Goal: Complete application form

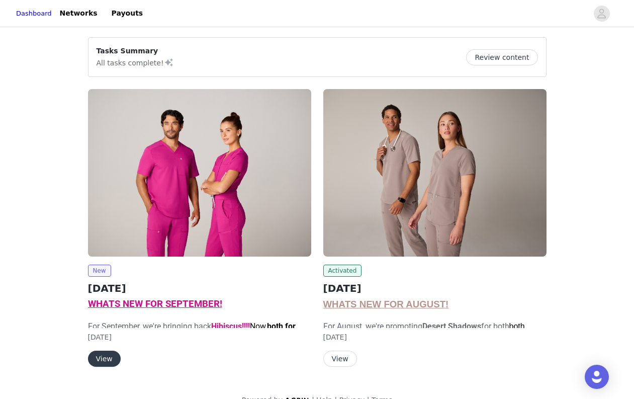
scroll to position [19, 0]
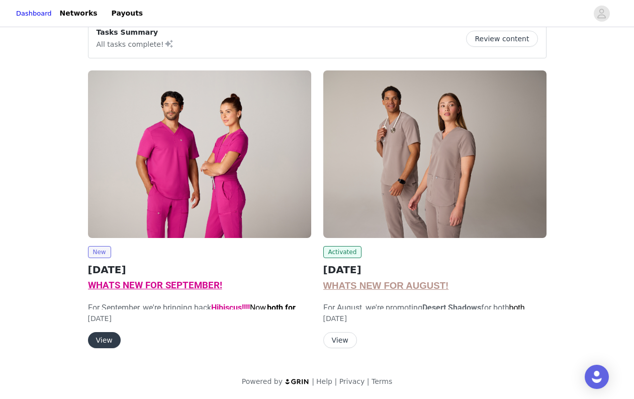
click at [196, 123] on img at bounding box center [199, 153] width 223 height 167
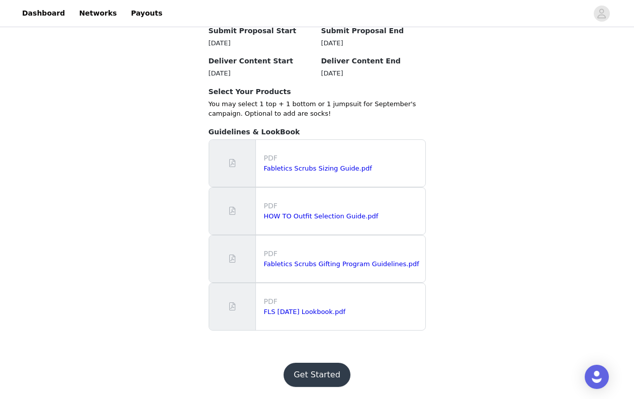
scroll to position [843, 0]
click at [333, 378] on button "Get Started" at bounding box center [317, 375] width 67 height 24
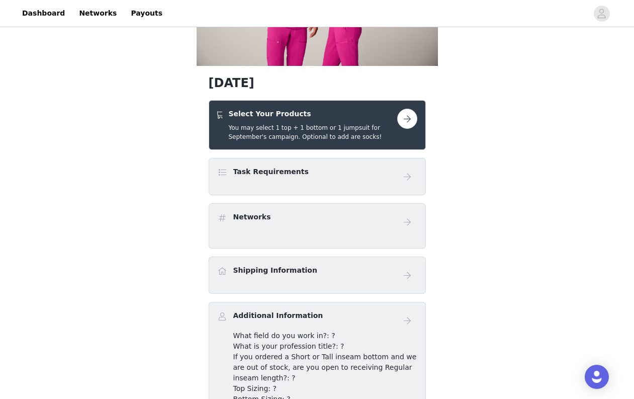
scroll to position [128, 0]
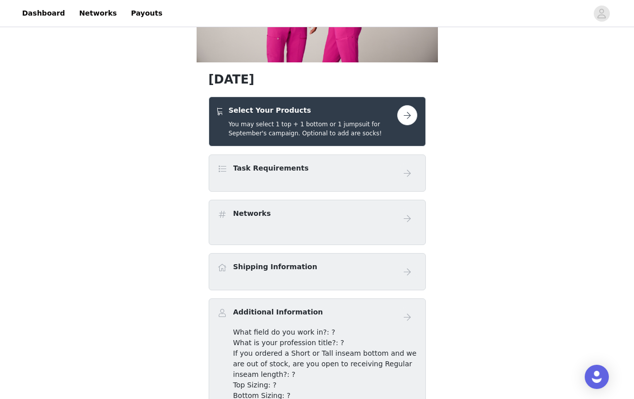
click at [407, 112] on button "button" at bounding box center [407, 115] width 20 height 20
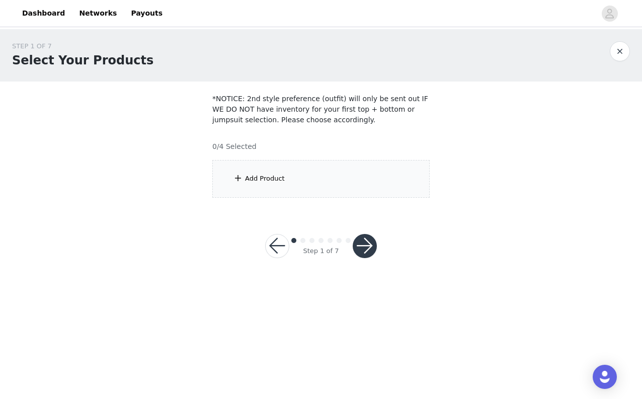
click at [292, 170] on div "Add Product" at bounding box center [320, 179] width 217 height 38
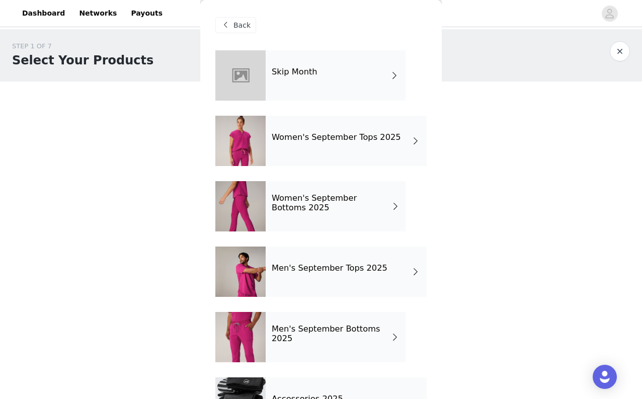
scroll to position [44, 0]
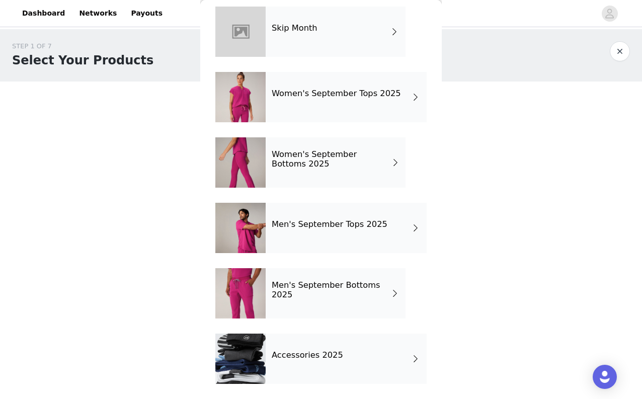
click at [396, 225] on div "Men's September Tops 2025" at bounding box center [345, 228] width 161 height 50
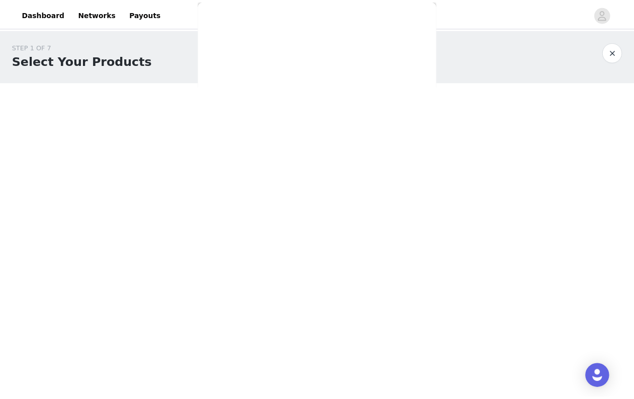
scroll to position [0, 0]
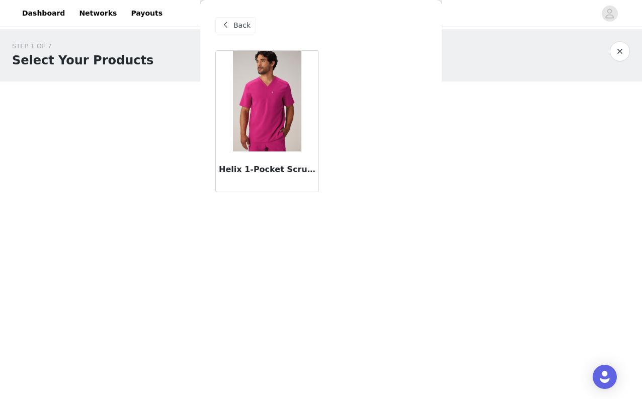
click at [277, 129] on img at bounding box center [267, 101] width 68 height 101
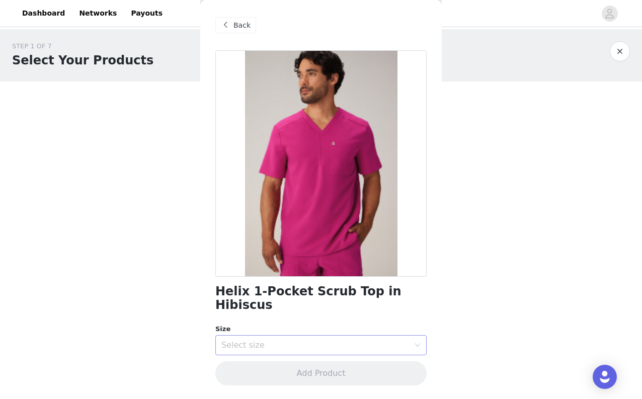
click at [295, 340] on div "Select size" at bounding box center [315, 345] width 188 height 10
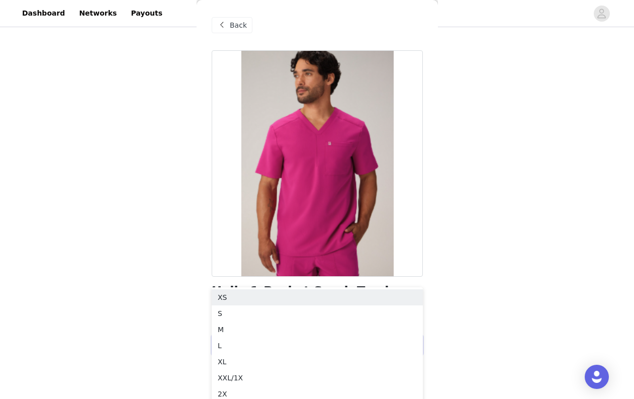
scroll to position [70, 0]
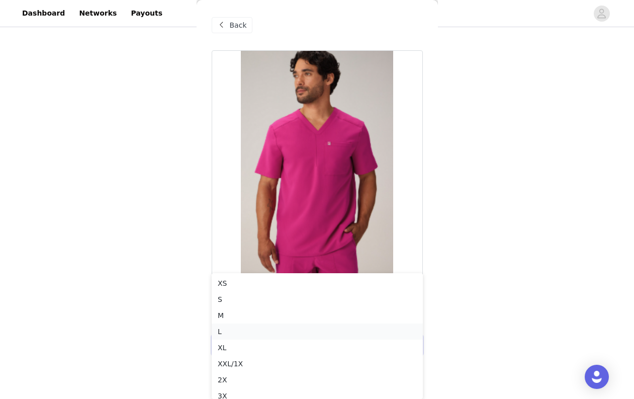
click at [287, 332] on li "L" at bounding box center [317, 331] width 211 height 16
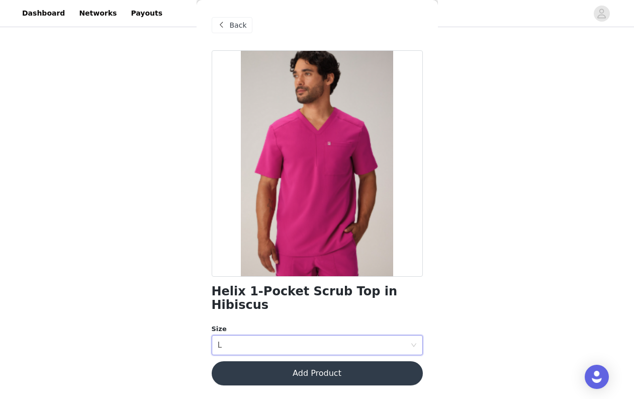
scroll to position [0, 0]
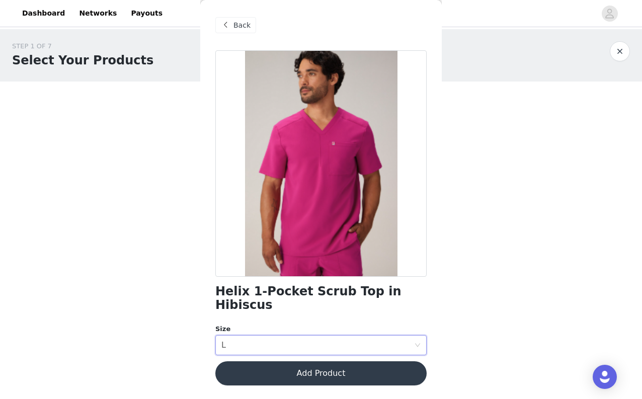
click at [364, 361] on button "Add Product" at bounding box center [320, 373] width 211 height 24
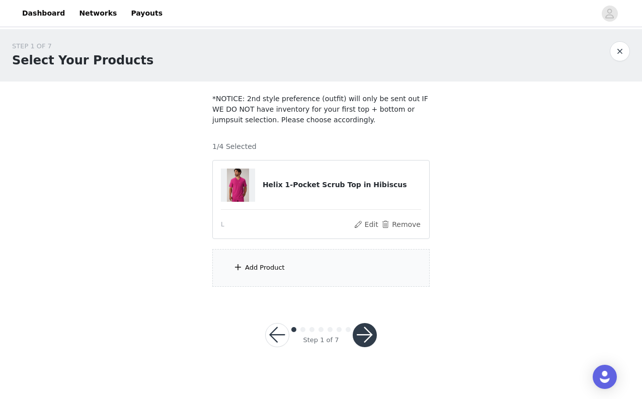
click at [371, 337] on button "button" at bounding box center [364, 335] width 24 height 24
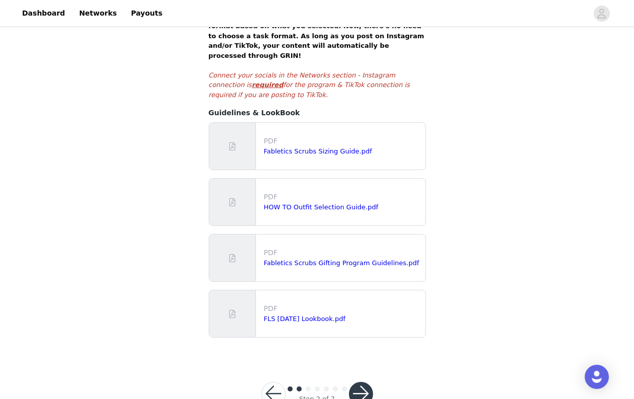
scroll to position [213, 0]
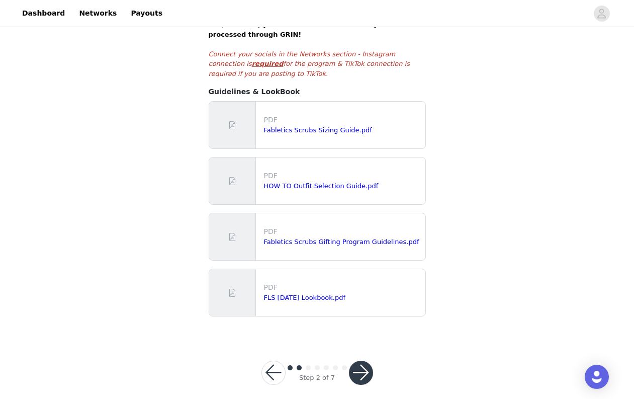
click at [364, 363] on button "button" at bounding box center [361, 373] width 24 height 24
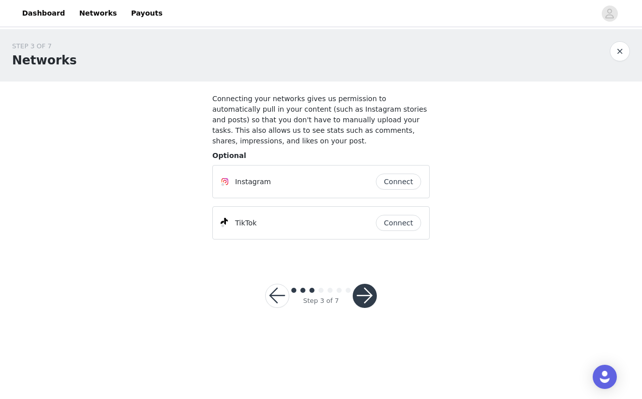
click at [275, 294] on button "button" at bounding box center [277, 296] width 24 height 24
click at [397, 183] on button "Connect" at bounding box center [398, 181] width 45 height 16
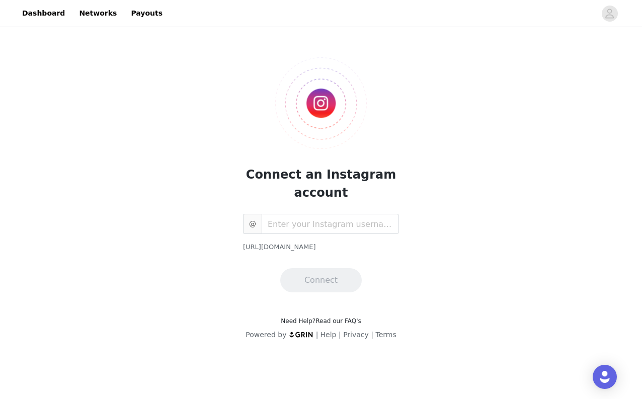
click at [330, 235] on div "@ https://www.instagram.com/ Connect" at bounding box center [321, 253] width 156 height 78
click at [322, 222] on input "text" at bounding box center [329, 224] width 137 height 20
type input "isaach_457"
click at [332, 273] on button "Connect" at bounding box center [320, 280] width 81 height 24
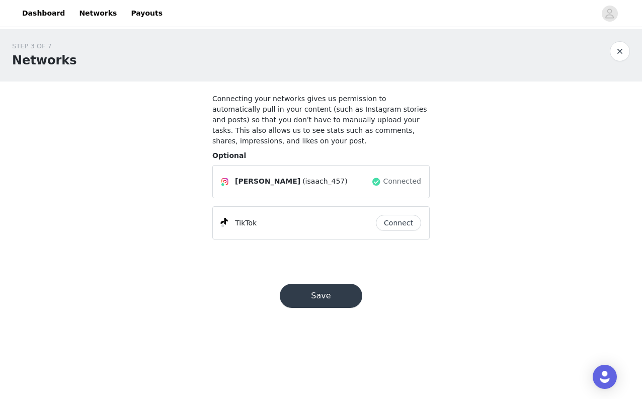
click at [398, 218] on button "Connect" at bounding box center [398, 223] width 45 height 16
click at [339, 300] on button "Save" at bounding box center [321, 296] width 82 height 24
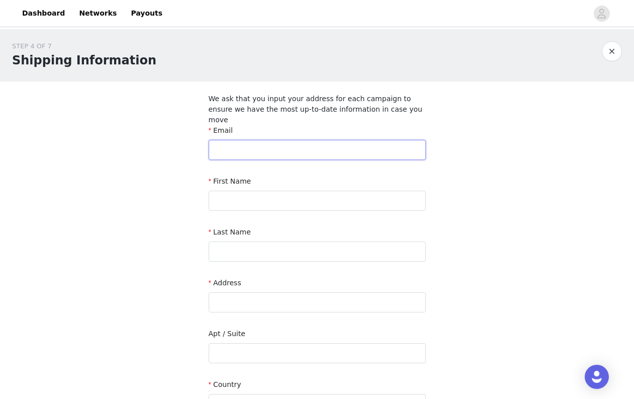
click at [322, 140] on input "text" at bounding box center [317, 150] width 217 height 20
type input "[EMAIL_ADDRESS][DOMAIN_NAME]"
click at [308, 191] on input "text" at bounding box center [317, 201] width 217 height 20
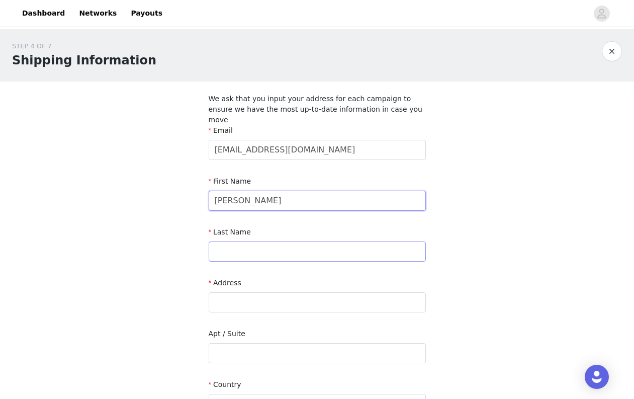
type input "[PERSON_NAME]"
click at [243, 241] on input "text" at bounding box center [317, 251] width 217 height 20
type input "[PERSON_NAME]"
click at [230, 292] on input "text" at bounding box center [317, 302] width 217 height 20
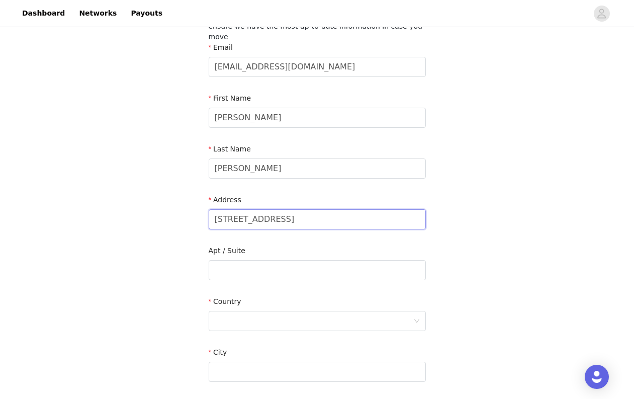
scroll to position [83, 0]
type input "[STREET_ADDRESS]"
click at [247, 311] on div at bounding box center [314, 320] width 199 height 19
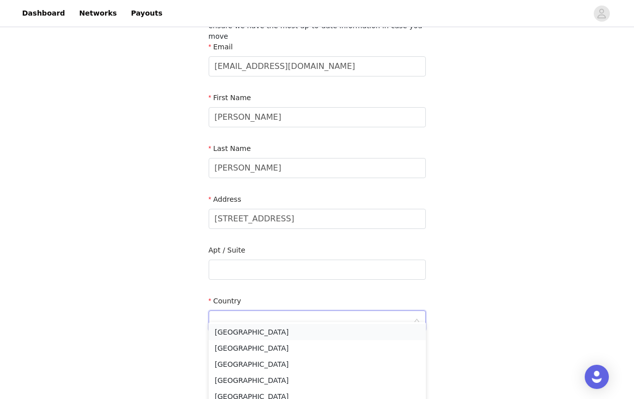
click at [263, 328] on li "[GEOGRAPHIC_DATA]" at bounding box center [317, 332] width 217 height 16
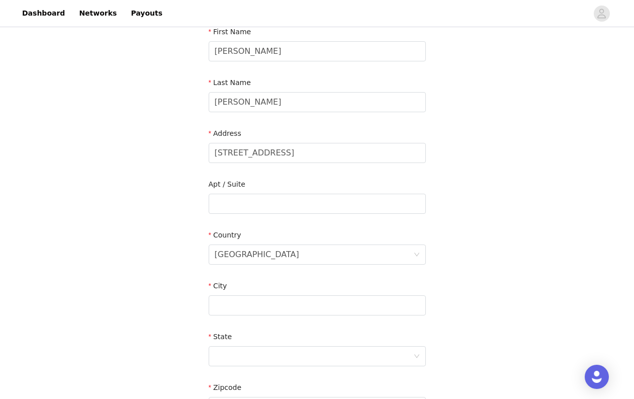
scroll to position [165, 0]
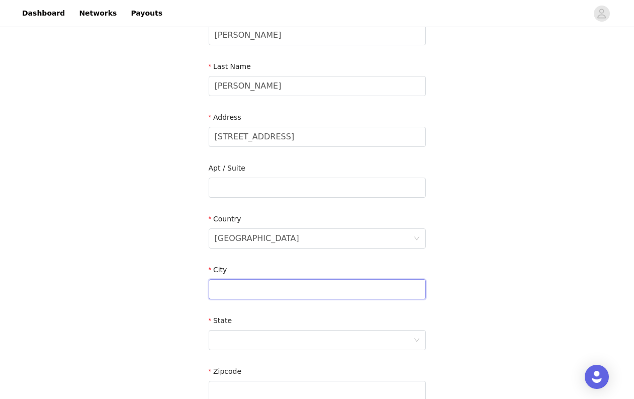
click at [253, 286] on input "text" at bounding box center [317, 289] width 217 height 20
type input "Bellwood"
click at [252, 333] on div at bounding box center [314, 339] width 199 height 19
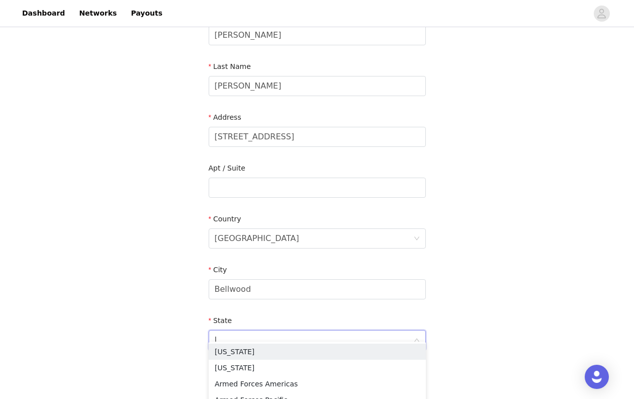
type input "Il"
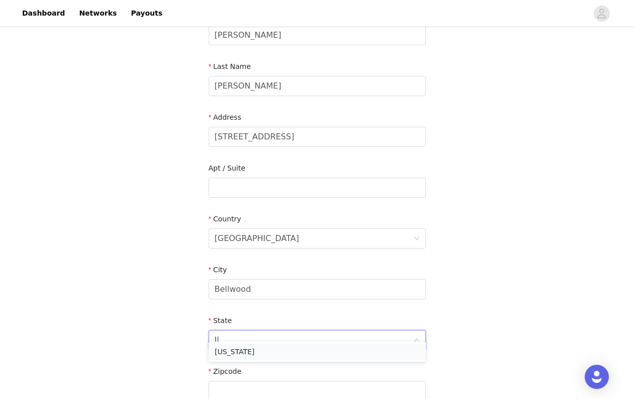
click at [237, 356] on li "[US_STATE]" at bounding box center [317, 351] width 217 height 16
click at [242, 381] on input "text" at bounding box center [317, 391] width 217 height 20
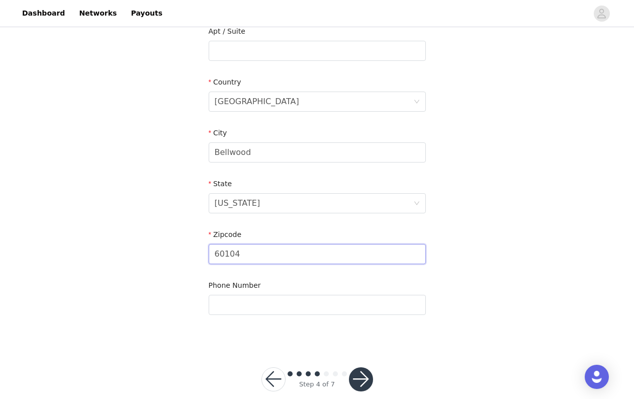
scroll to position [304, 0]
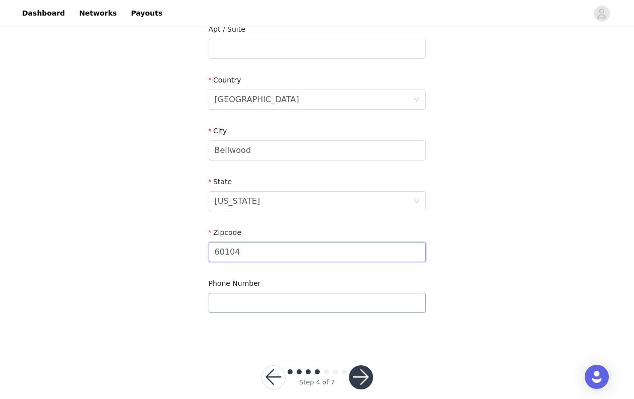
type input "60104"
click at [233, 293] on input "text" at bounding box center [317, 303] width 217 height 20
type input "7"
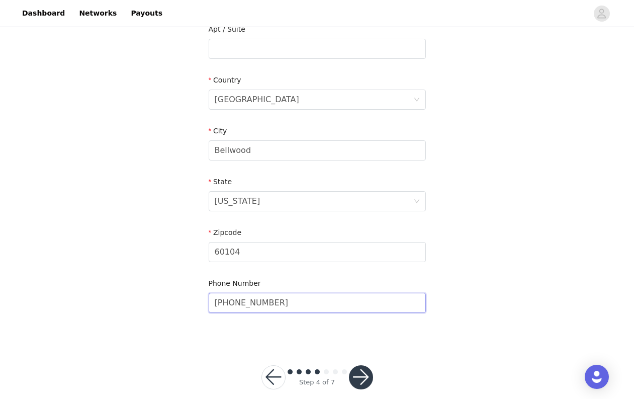
type input "(708) 543 1741"
click at [366, 370] on button "button" at bounding box center [361, 377] width 24 height 24
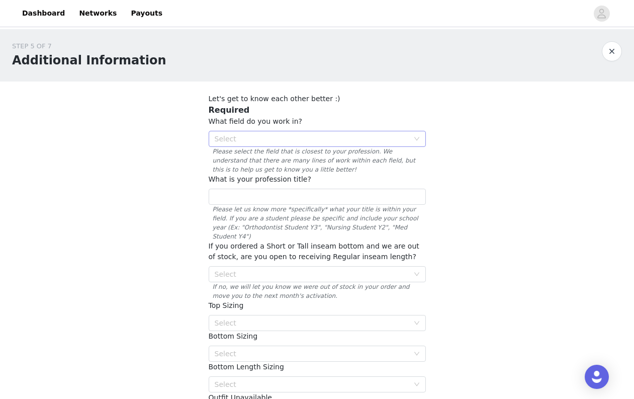
click at [328, 141] on div "Select" at bounding box center [312, 139] width 194 height 10
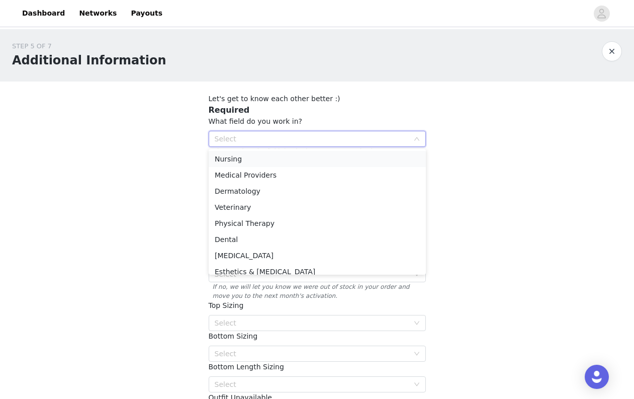
click at [258, 159] on li "Nursing" at bounding box center [317, 159] width 217 height 16
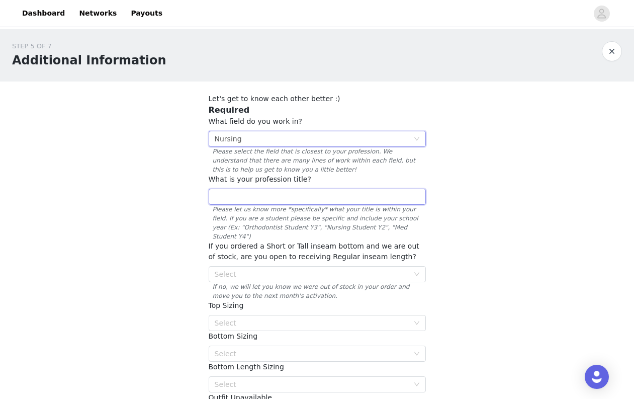
click at [276, 191] on input "text" at bounding box center [317, 197] width 217 height 16
click at [300, 269] on div "Select" at bounding box center [312, 274] width 194 height 10
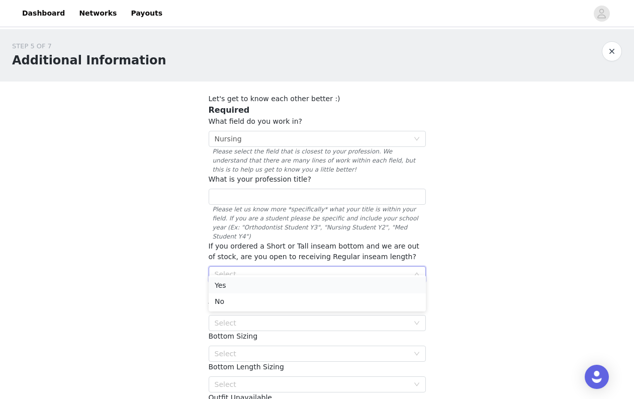
click at [296, 279] on li "Yes" at bounding box center [317, 285] width 217 height 16
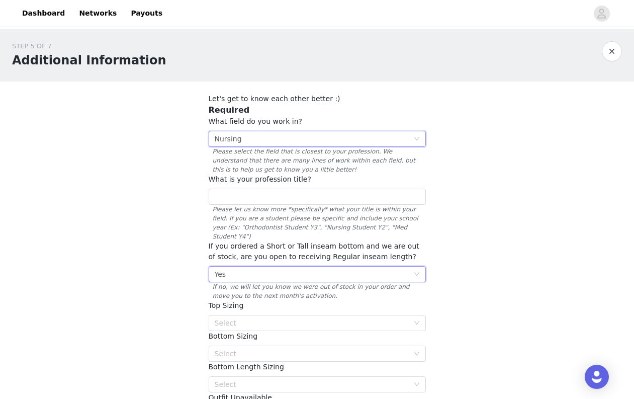
click at [264, 137] on div "Select Nursing" at bounding box center [314, 138] width 199 height 15
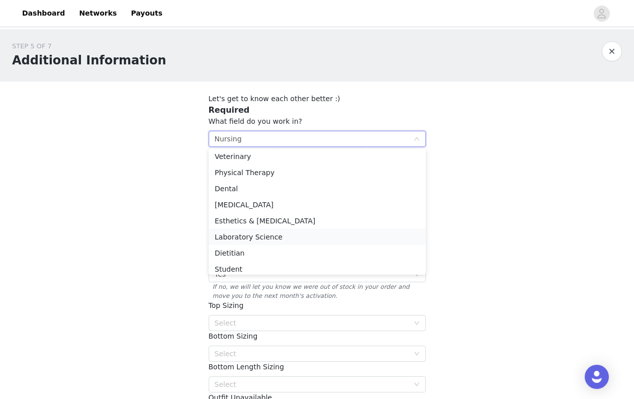
scroll to position [64, 0]
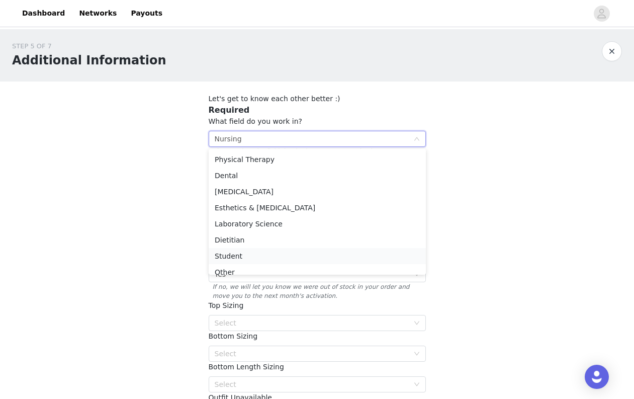
click at [251, 253] on li "Student" at bounding box center [317, 256] width 217 height 16
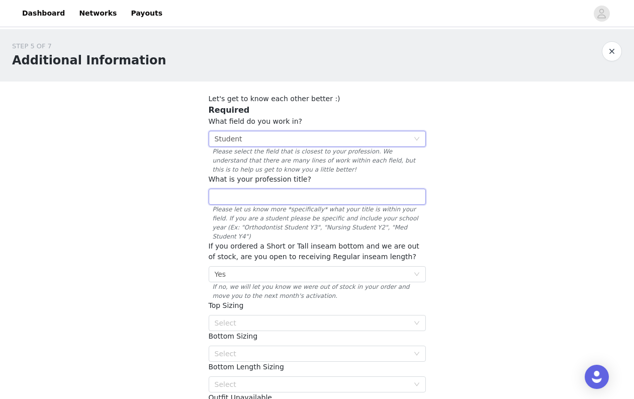
click at [252, 200] on input "text" at bounding box center [317, 197] width 217 height 16
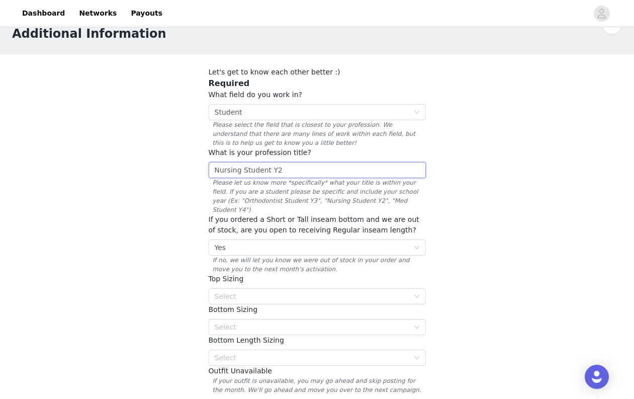
scroll to position [57, 0]
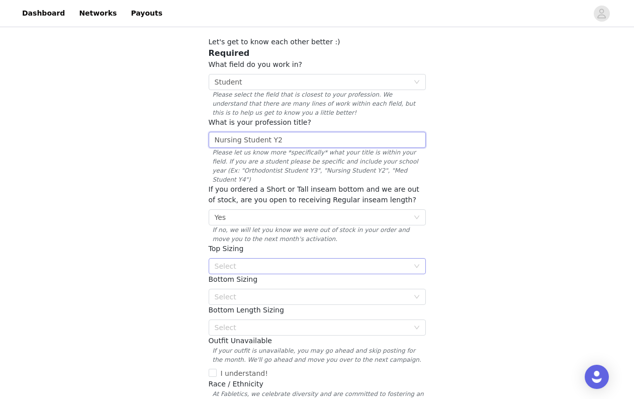
click at [265, 261] on div "Select" at bounding box center [312, 266] width 194 height 10
type input "Nursing Student Y2"
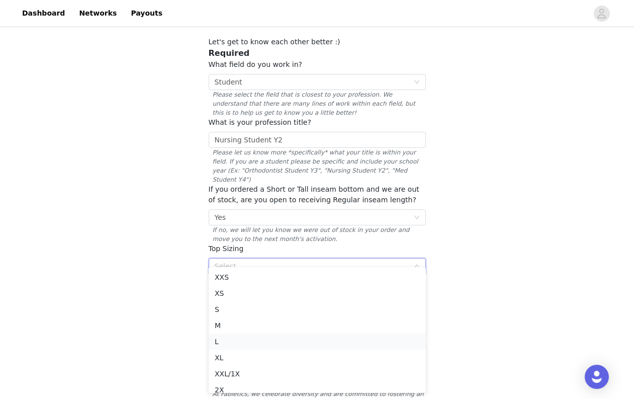
click at [248, 339] on li "L" at bounding box center [317, 341] width 217 height 16
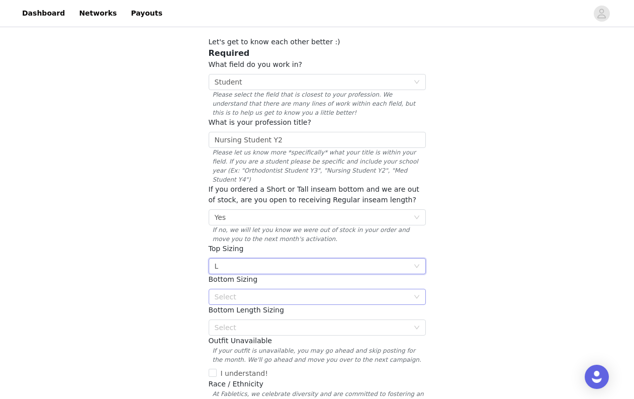
click at [254, 292] on div "Select" at bounding box center [312, 297] width 194 height 10
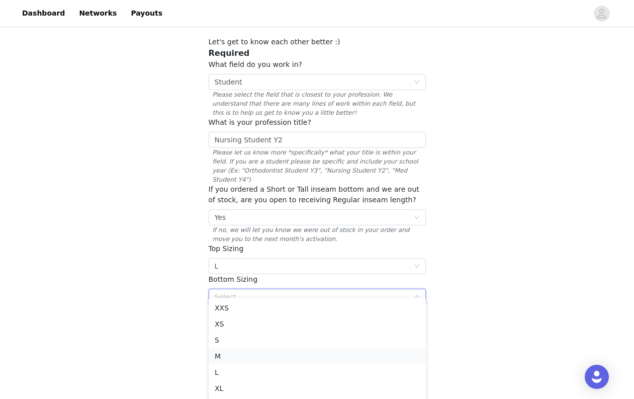
click at [241, 358] on li "M" at bounding box center [317, 356] width 217 height 16
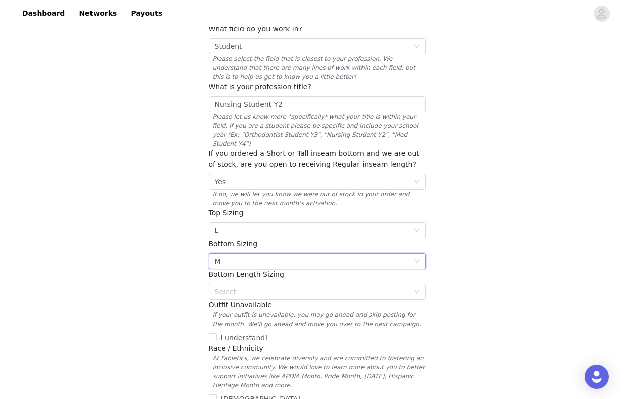
scroll to position [98, 0]
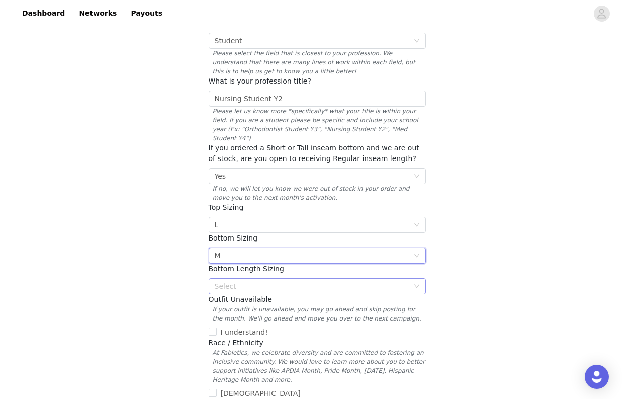
click at [278, 281] on div "Select" at bounding box center [312, 286] width 194 height 10
click at [344, 281] on div "Select" at bounding box center [312, 286] width 194 height 10
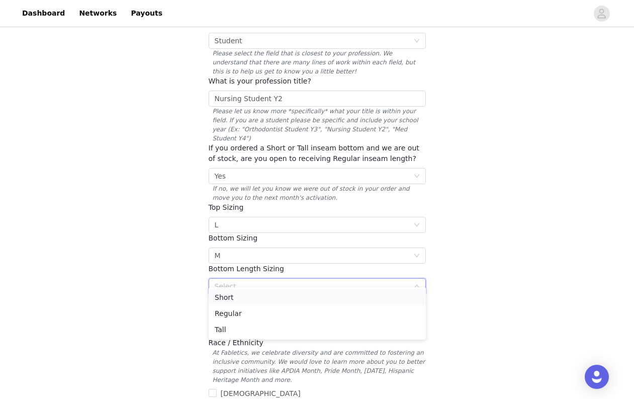
click at [301, 301] on li "Short" at bounding box center [317, 297] width 217 height 16
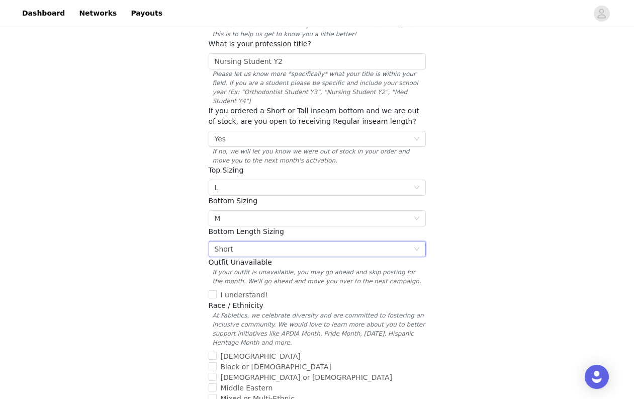
scroll to position [137, 0]
click at [304, 240] on div "Select Short" at bounding box center [314, 247] width 199 height 15
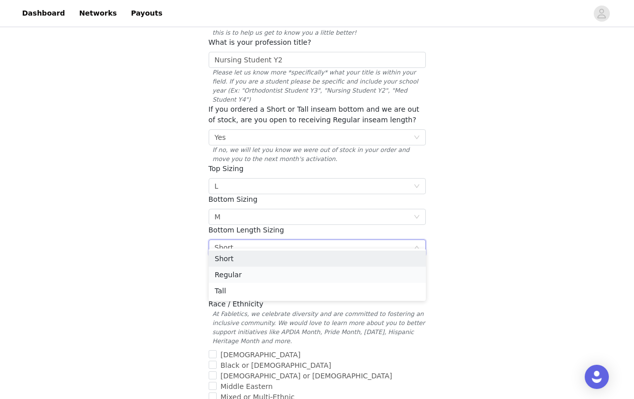
click at [303, 275] on li "Regular" at bounding box center [317, 274] width 217 height 16
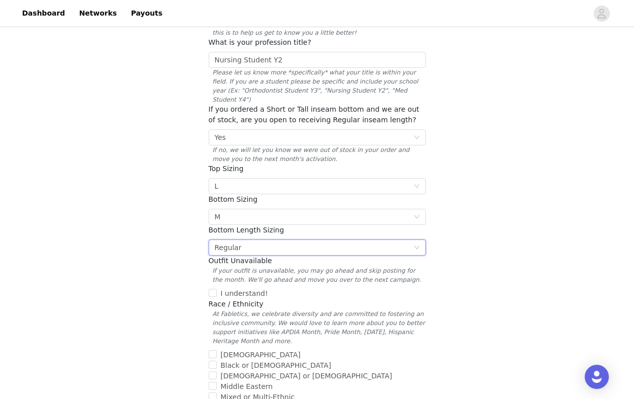
click at [289, 240] on div "Select Regular" at bounding box center [314, 247] width 199 height 15
click at [285, 260] on li "Short" at bounding box center [317, 258] width 217 height 16
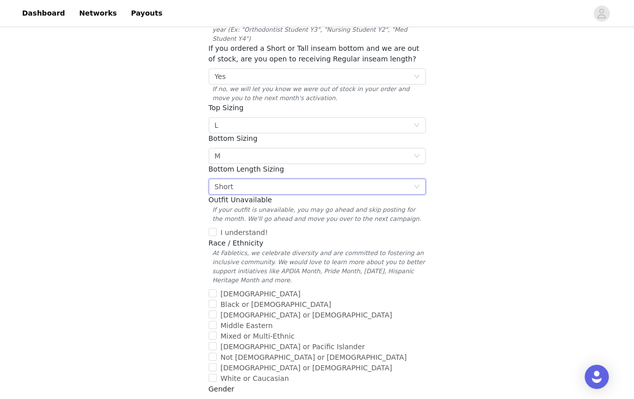
scroll to position [198, 0]
click at [312, 248] on span "At Fabletics, we celebrate diversity and are committed to fostering an inclusiv…" at bounding box center [317, 266] width 217 height 36
click at [214, 227] on input "I understand!" at bounding box center [213, 231] width 8 height 8
checkbox input "true"
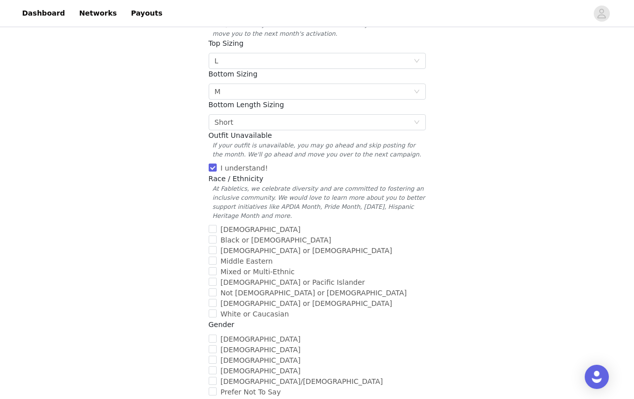
scroll to position [263, 0]
click at [269, 245] on span "Hispanic or Latino" at bounding box center [307, 249] width 180 height 8
click at [217, 245] on input "Hispanic or Latino" at bounding box center [213, 249] width 8 height 8
checkbox input "true"
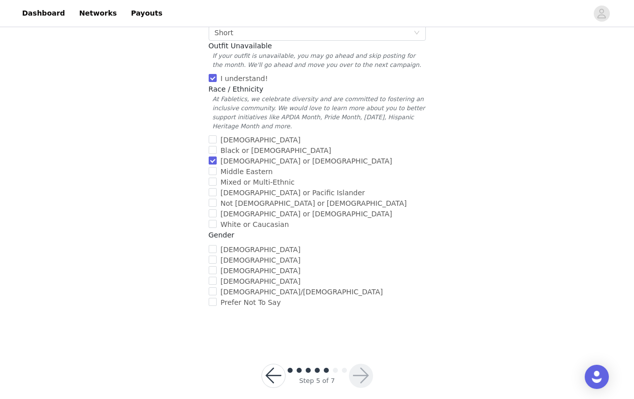
scroll to position [355, 0]
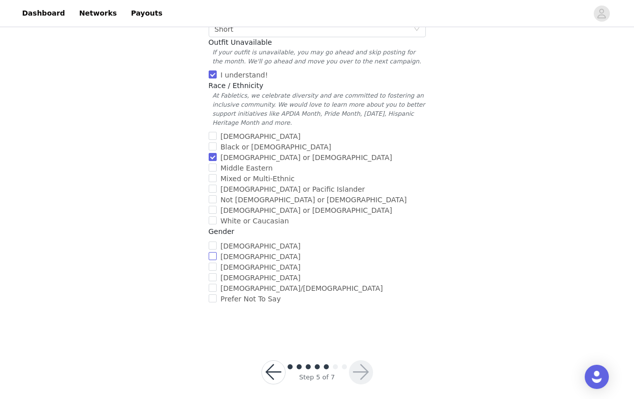
click at [234, 252] on span "Male" at bounding box center [261, 256] width 88 height 8
click at [217, 252] on input "Male" at bounding box center [213, 256] width 8 height 8
checkbox input "true"
click at [366, 361] on button "button" at bounding box center [361, 372] width 24 height 24
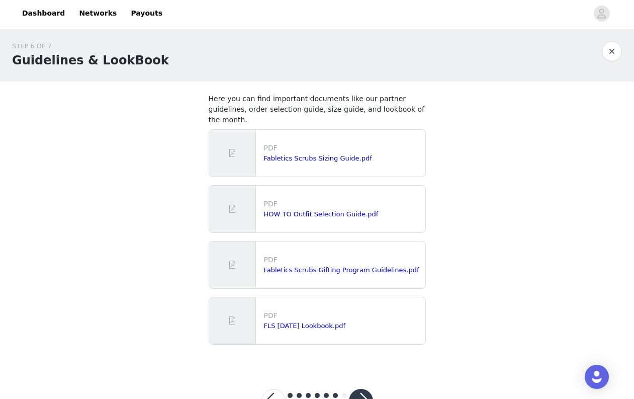
click at [364, 389] on button "button" at bounding box center [361, 401] width 24 height 24
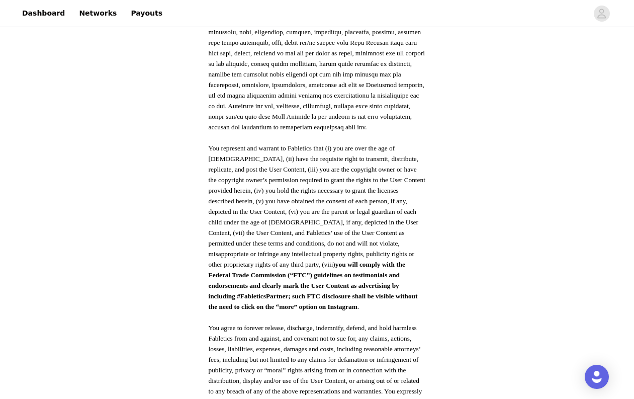
scroll to position [509, 0]
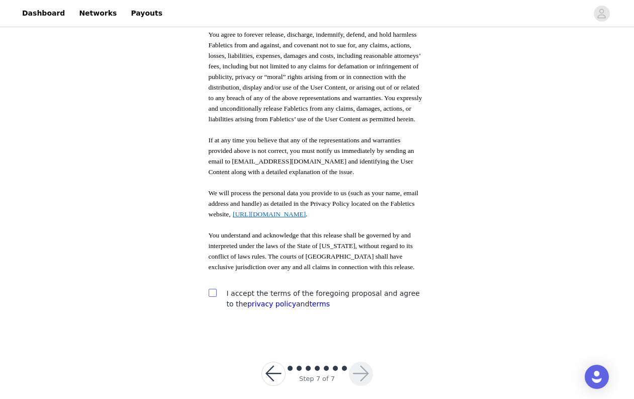
click at [213, 289] on input "checkbox" at bounding box center [212, 292] width 7 height 7
checkbox input "true"
click at [366, 362] on button "button" at bounding box center [361, 374] width 24 height 24
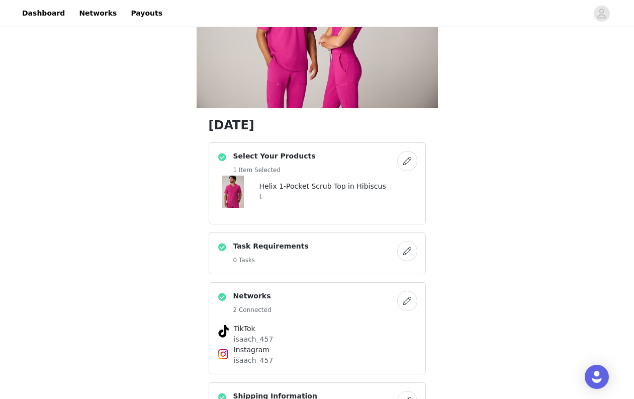
scroll to position [83, 0]
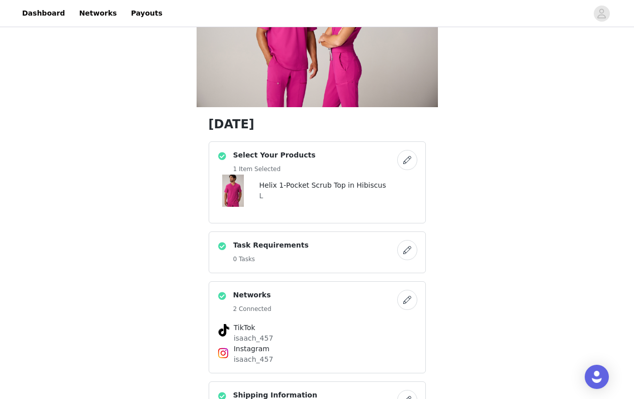
click at [410, 157] on button "button" at bounding box center [407, 160] width 20 height 20
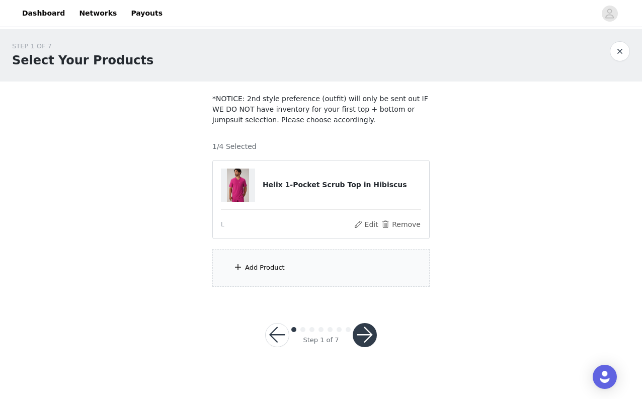
click at [295, 272] on div "Add Product" at bounding box center [320, 268] width 217 height 38
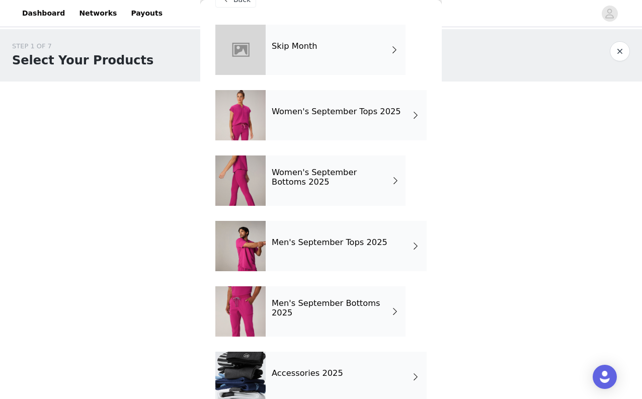
scroll to position [44, 0]
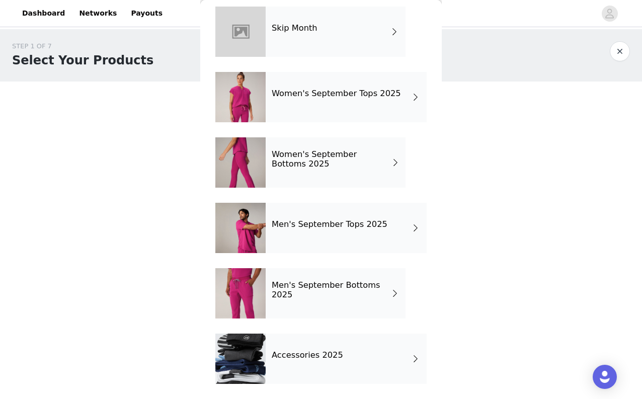
click at [370, 293] on h4 "Men's September Bottoms 2025" at bounding box center [331, 290] width 119 height 19
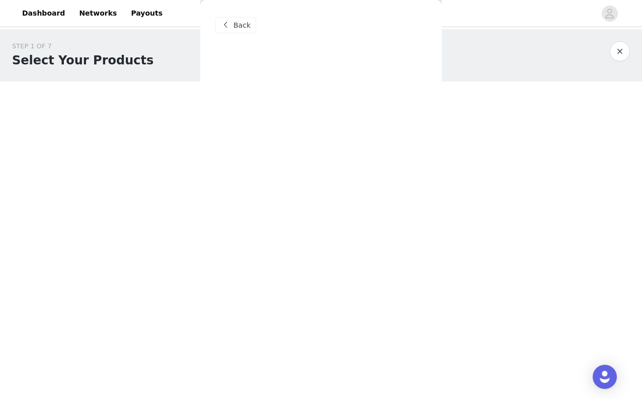
scroll to position [0, 0]
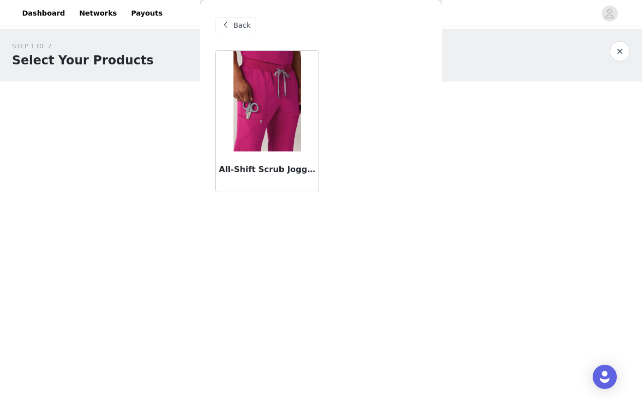
click at [272, 118] on img at bounding box center [266, 101] width 67 height 101
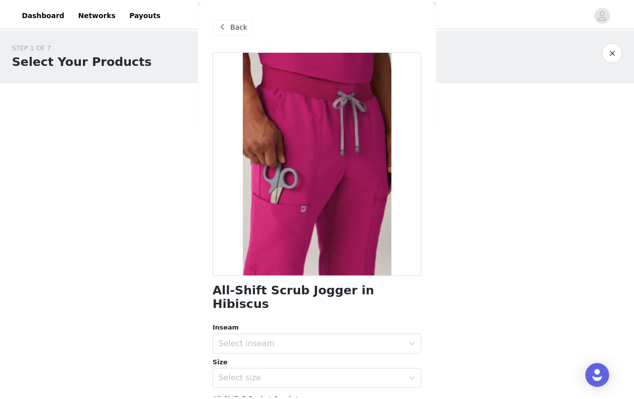
scroll to position [36, 0]
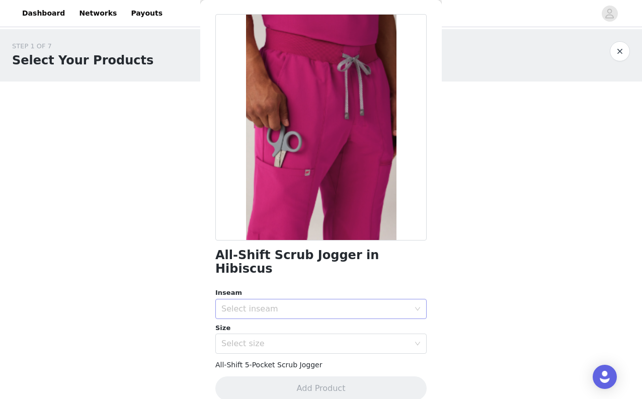
click at [327, 304] on div "Select inseam" at bounding box center [315, 309] width 188 height 10
click at [312, 319] on li "Short" at bounding box center [317, 317] width 204 height 16
click at [318, 338] on div "Select size" at bounding box center [315, 343] width 188 height 10
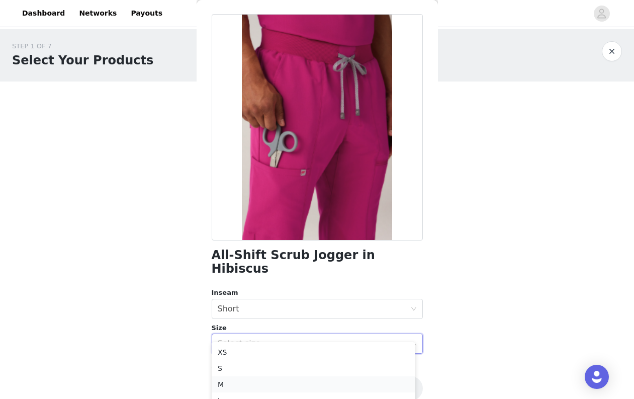
click at [315, 380] on li "M" at bounding box center [314, 384] width 204 height 16
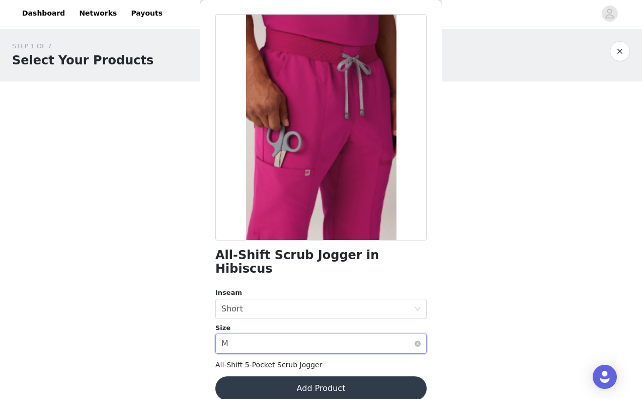
click at [291, 337] on div "Select size M" at bounding box center [317, 343] width 193 height 19
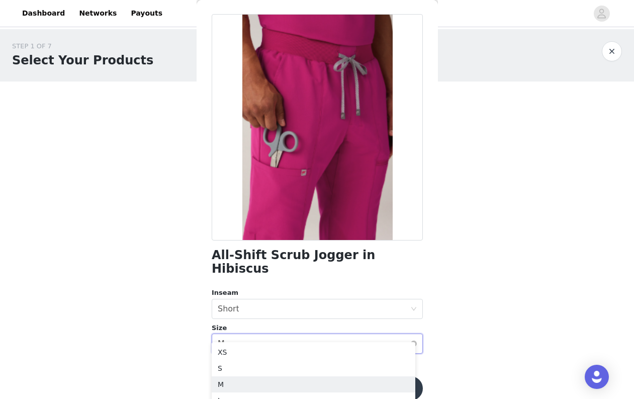
scroll to position [69, 0]
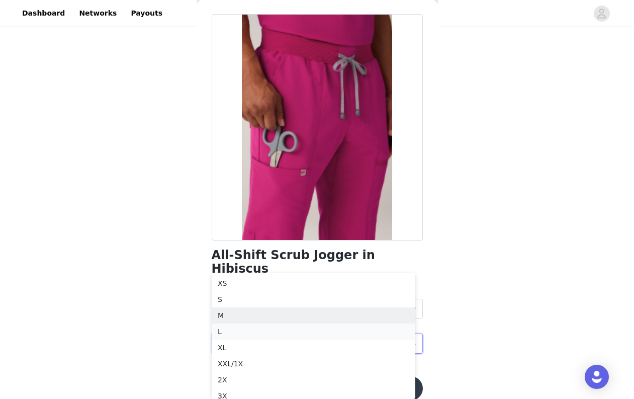
click at [229, 332] on li "L" at bounding box center [314, 331] width 204 height 16
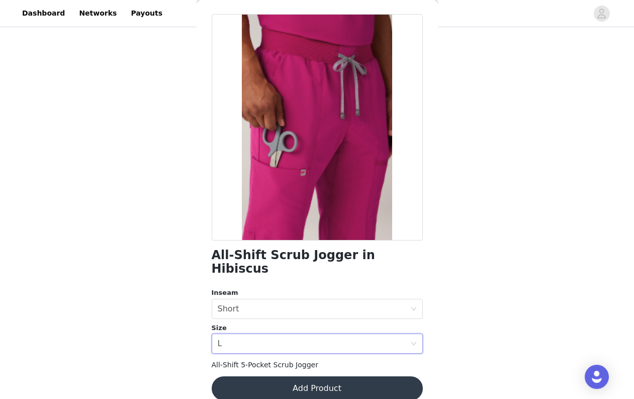
scroll to position [0, 0]
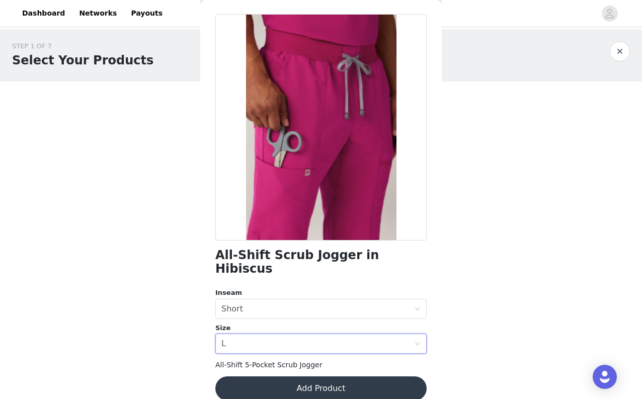
click at [342, 378] on button "Add Product" at bounding box center [320, 388] width 211 height 24
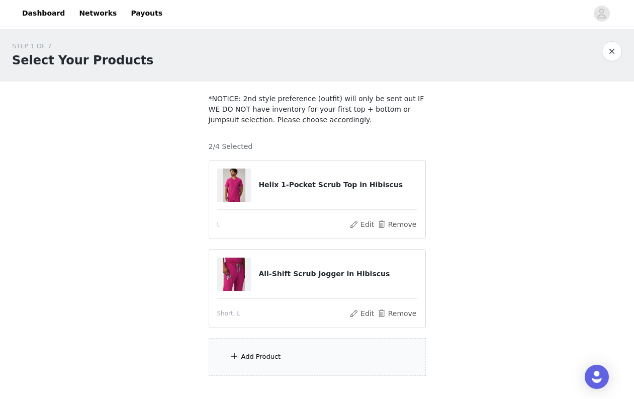
click at [290, 354] on div "Add Product" at bounding box center [317, 357] width 217 height 38
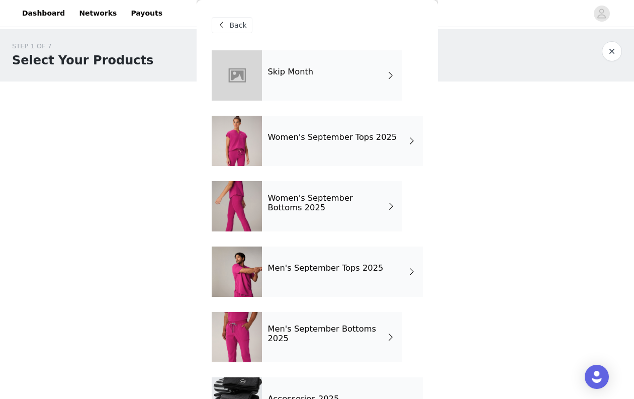
click at [395, 277] on div "Men's September Tops 2025" at bounding box center [342, 271] width 161 height 50
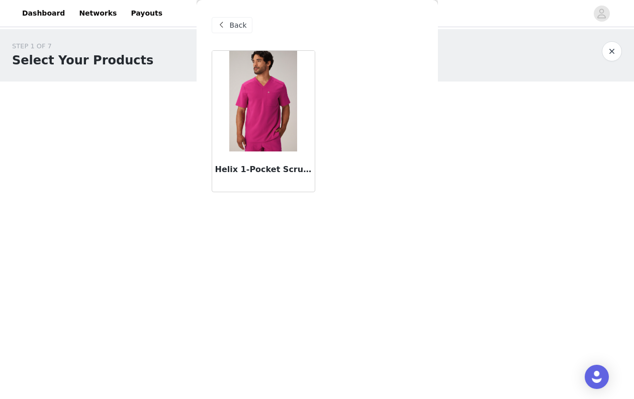
click at [229, 30] on div "Back" at bounding box center [232, 25] width 41 height 16
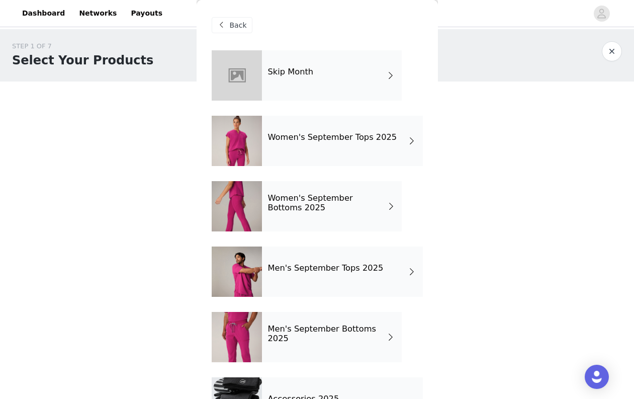
scroll to position [44, 0]
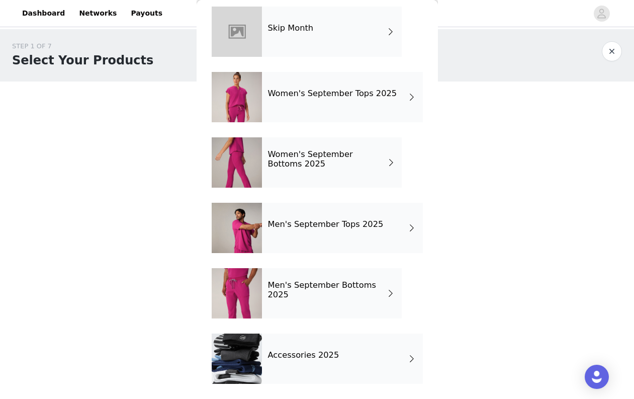
click at [386, 292] on span at bounding box center [390, 293] width 9 height 12
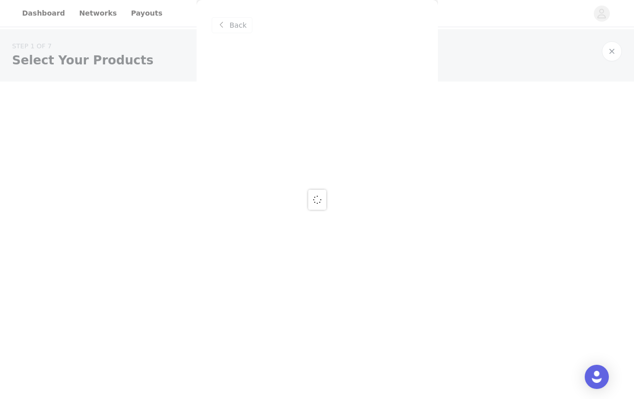
scroll to position [0, 0]
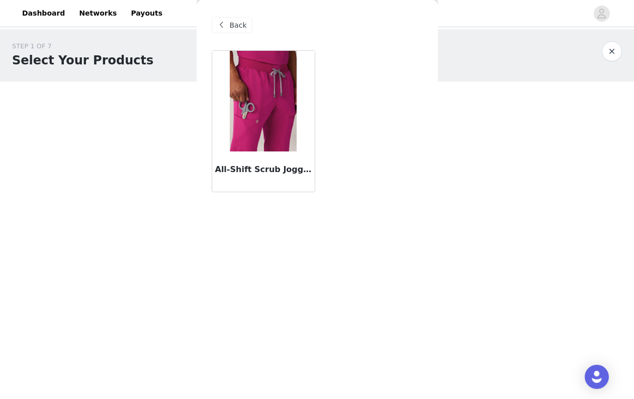
click at [241, 26] on span "Back" at bounding box center [238, 25] width 17 height 11
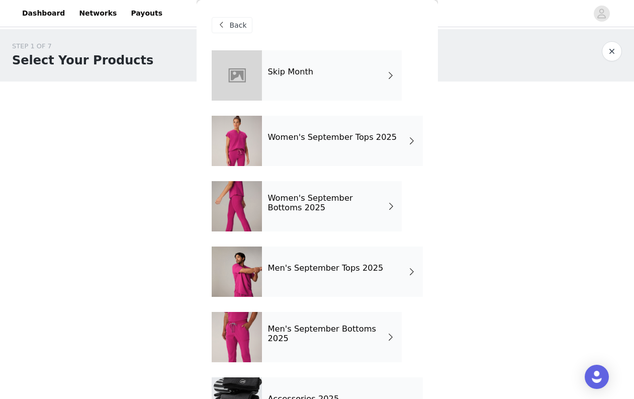
click at [379, 204] on h4 "Women's September Bottoms 2025" at bounding box center [328, 203] width 120 height 19
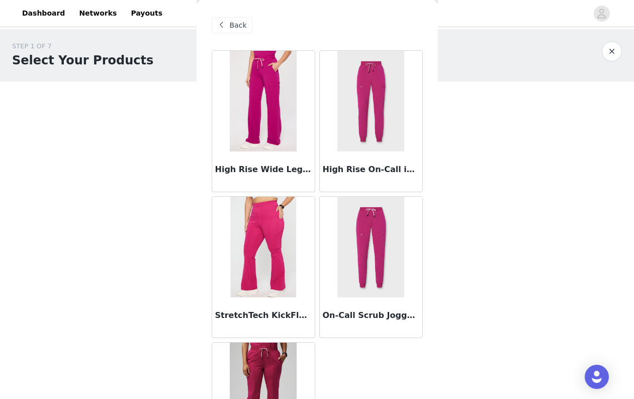
click at [237, 19] on div "Back" at bounding box center [232, 25] width 41 height 16
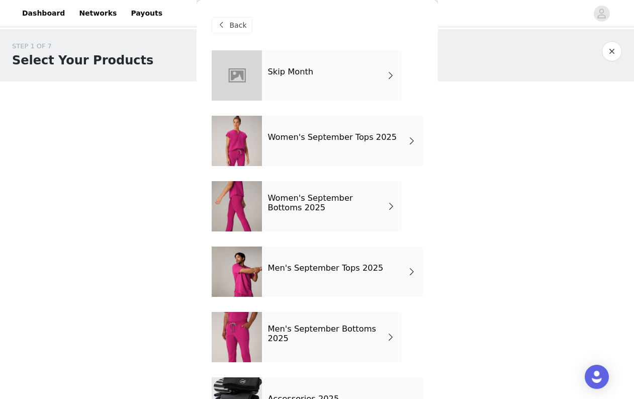
scroll to position [44, 0]
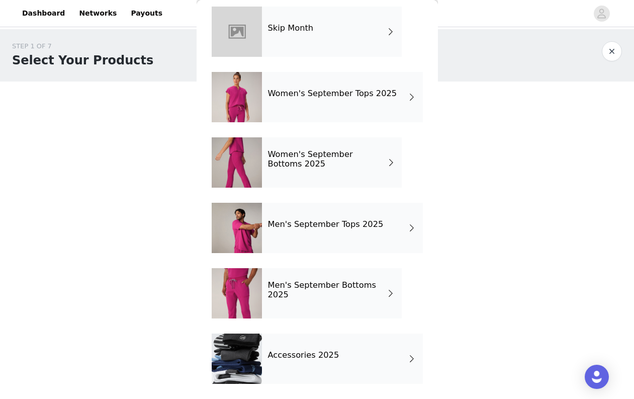
click at [351, 354] on div "Accessories 2025" at bounding box center [342, 358] width 161 height 50
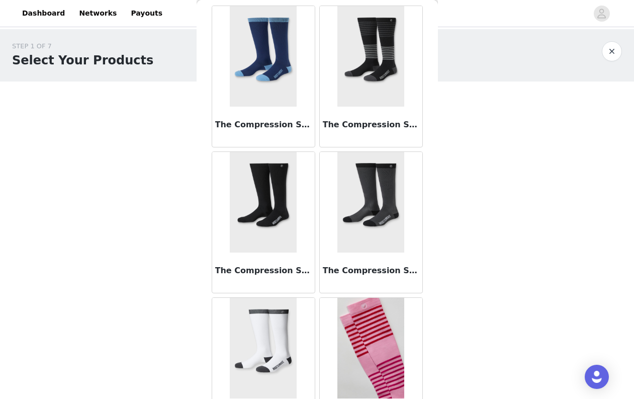
scroll to position [0, 0]
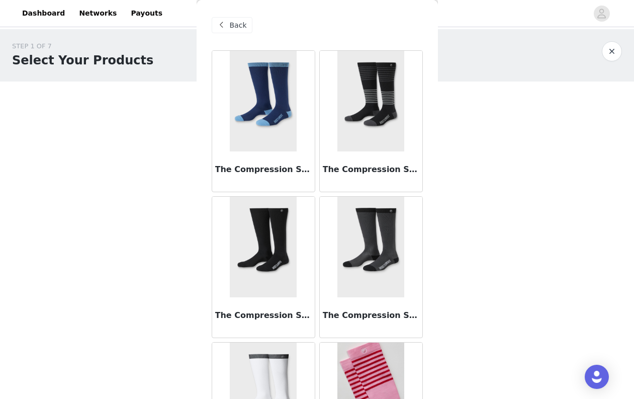
click at [242, 26] on span "Back" at bounding box center [238, 25] width 17 height 11
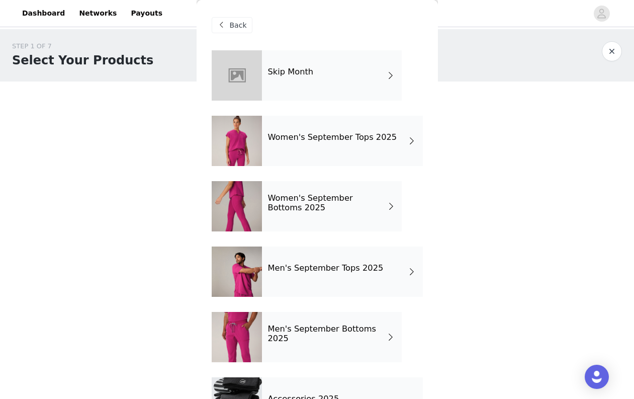
scroll to position [44, 0]
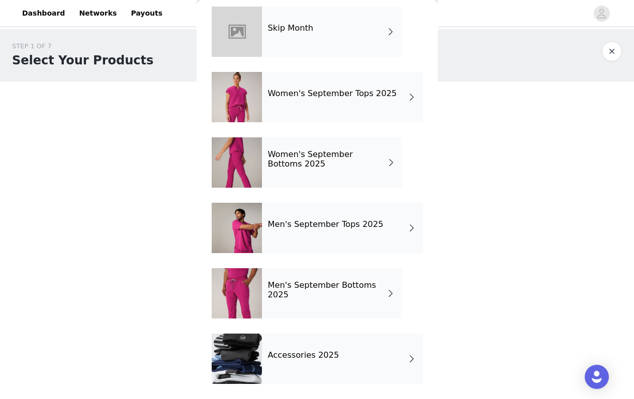
click at [517, 231] on div "STEP 1 OF 7 Select Your Products *NOTICE: 2nd style preference (outfit) will on…" at bounding box center [317, 208] width 634 height 358
click at [611, 49] on button "button" at bounding box center [612, 51] width 20 height 20
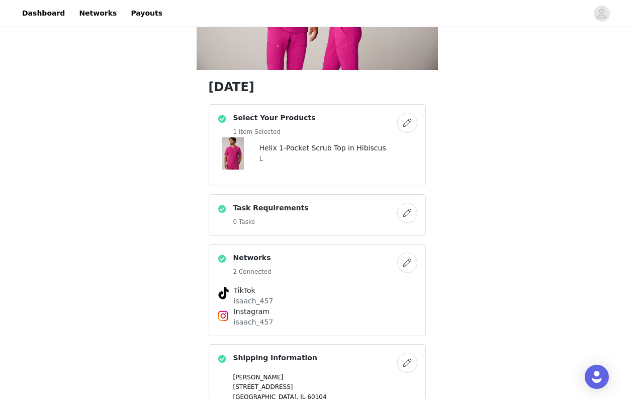
scroll to position [121, 0]
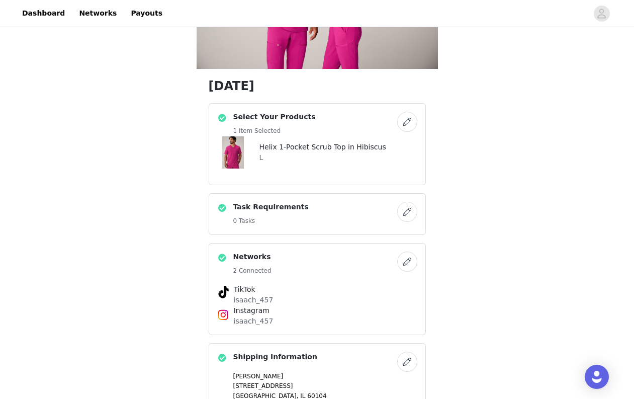
click at [403, 122] on button "button" at bounding box center [407, 122] width 20 height 20
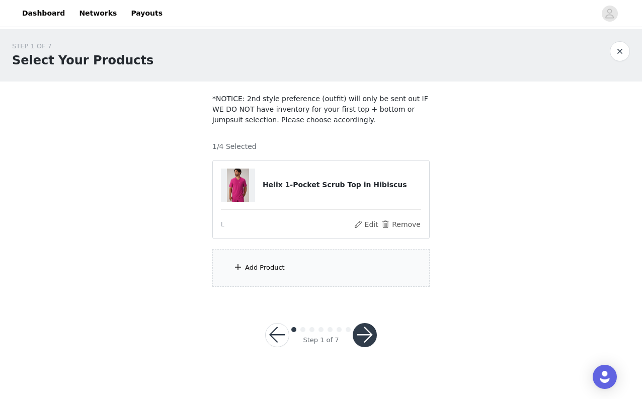
click at [310, 277] on div "Add Product" at bounding box center [320, 268] width 217 height 38
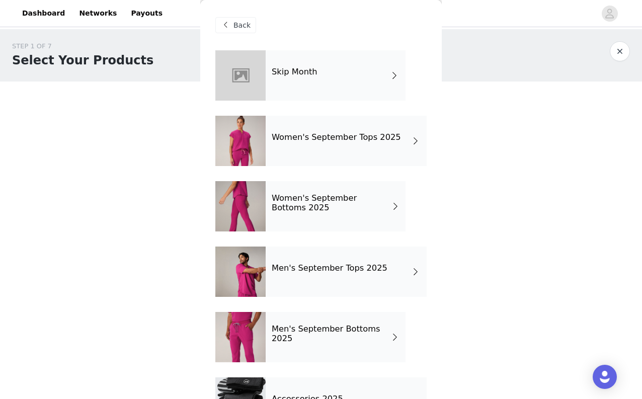
click at [372, 338] on h4 "Men's September Bottoms 2025" at bounding box center [331, 333] width 119 height 19
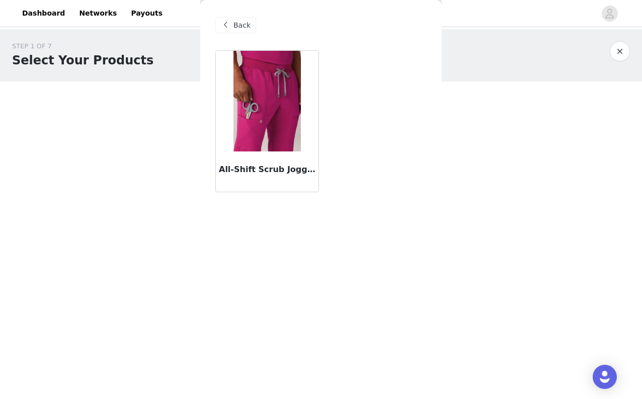
click at [283, 123] on img at bounding box center [266, 101] width 67 height 101
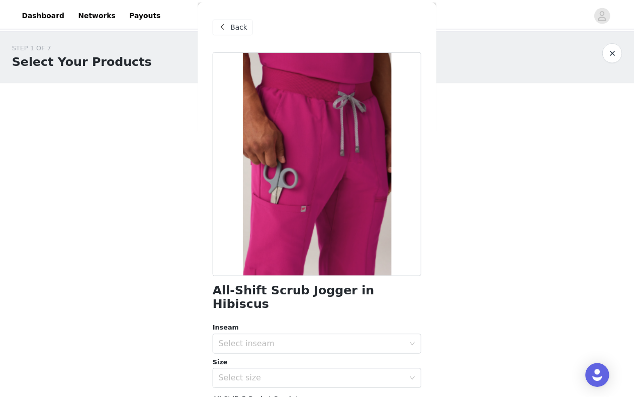
scroll to position [36, 0]
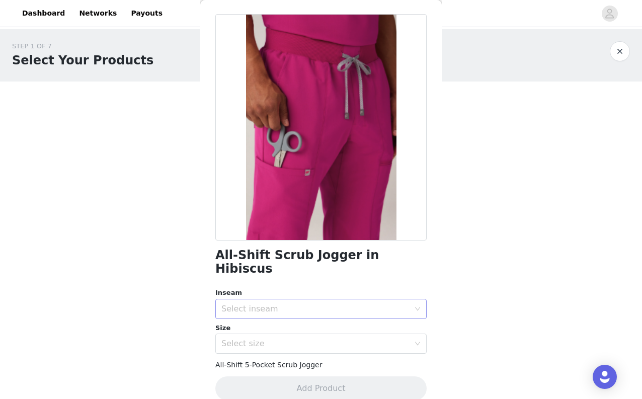
click at [295, 304] on div "Select inseam" at bounding box center [315, 309] width 188 height 10
click at [274, 318] on li "Short" at bounding box center [317, 317] width 204 height 16
click at [295, 335] on div "Select size" at bounding box center [317, 343] width 193 height 19
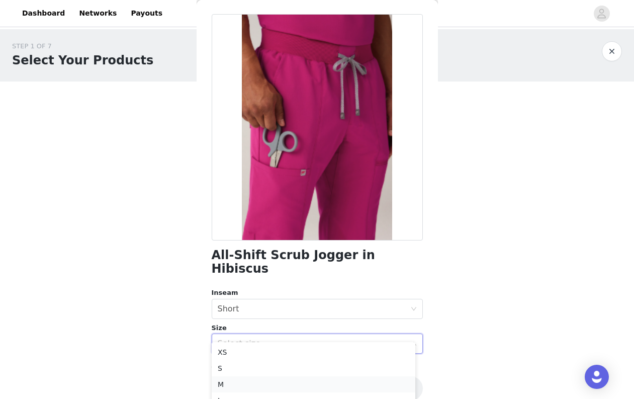
scroll to position [23, 0]
click at [278, 377] on li "L" at bounding box center [314, 377] width 204 height 16
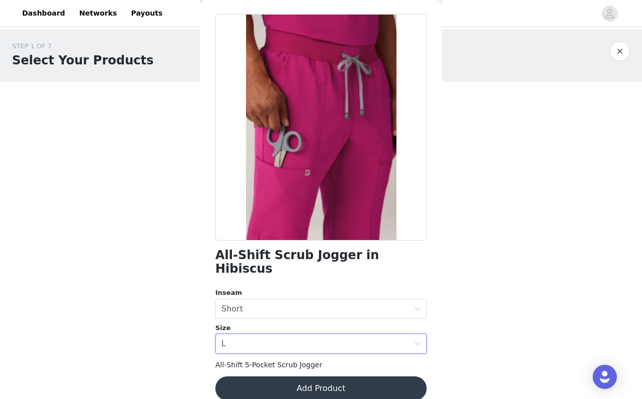
click at [370, 378] on button "Add Product" at bounding box center [320, 388] width 211 height 24
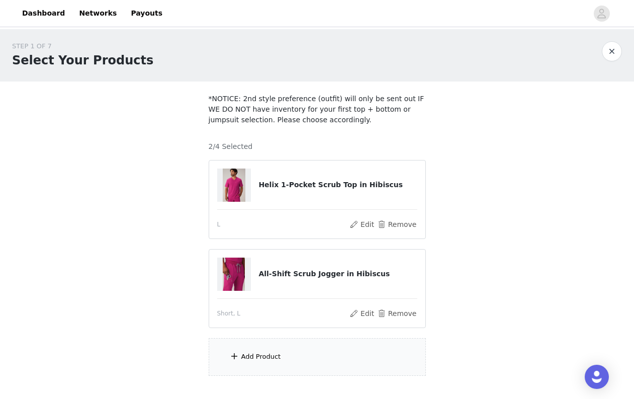
scroll to position [61, 0]
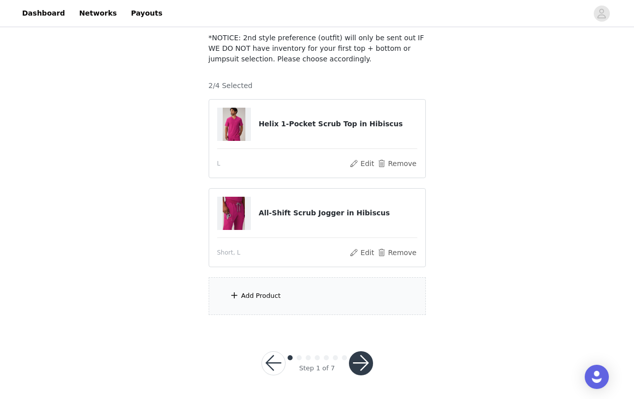
click at [363, 362] on button "button" at bounding box center [361, 363] width 24 height 24
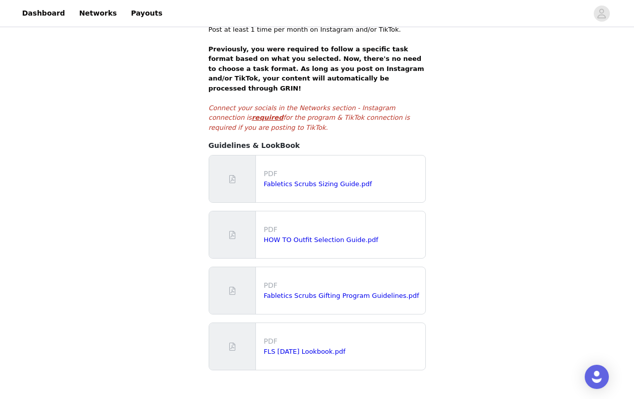
scroll to position [213, 0]
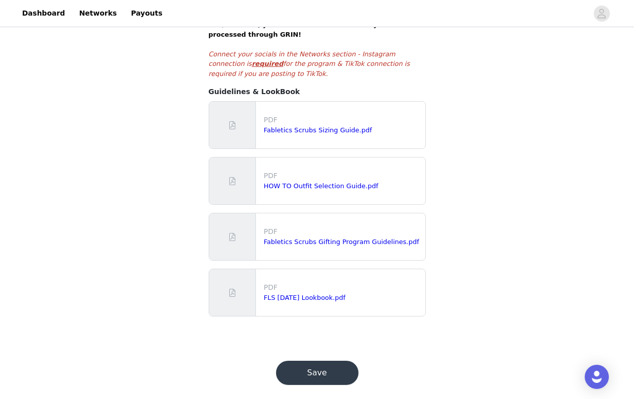
click at [344, 361] on button "Save" at bounding box center [317, 373] width 82 height 24
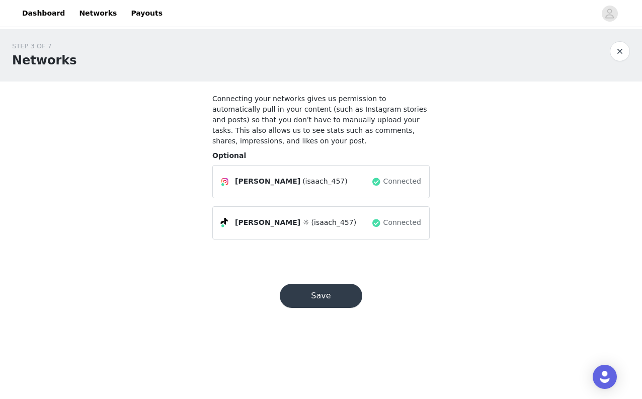
click at [331, 296] on button "Save" at bounding box center [321, 296] width 82 height 24
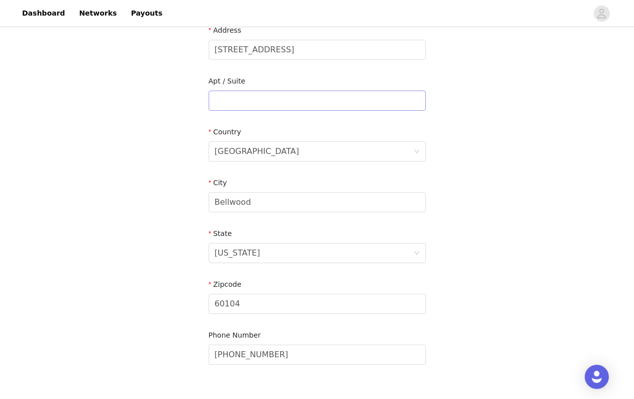
scroll to position [308, 0]
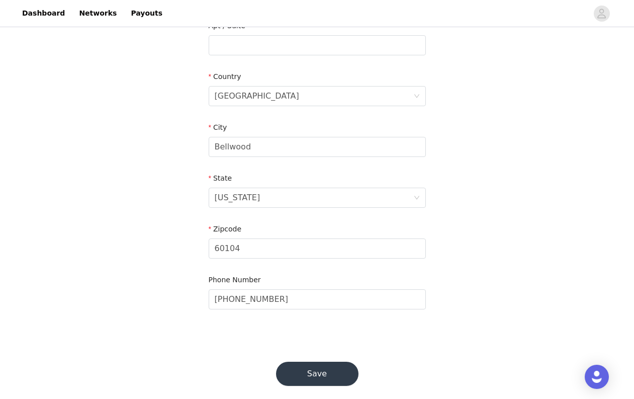
click at [328, 362] on button "Save" at bounding box center [317, 374] width 82 height 24
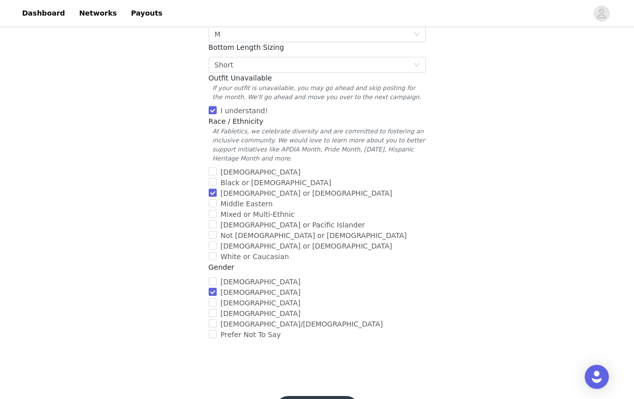
scroll to position [355, 0]
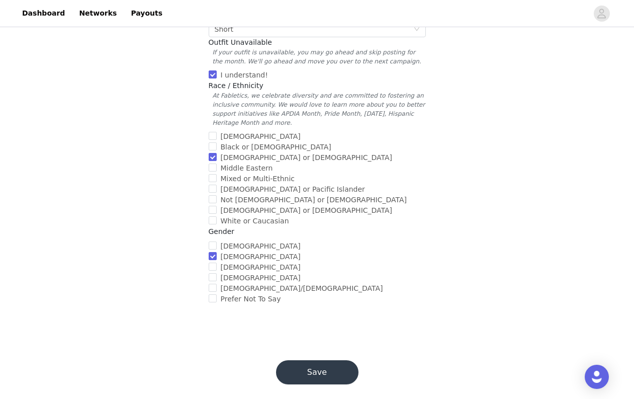
click at [321, 360] on button "Save" at bounding box center [317, 372] width 82 height 24
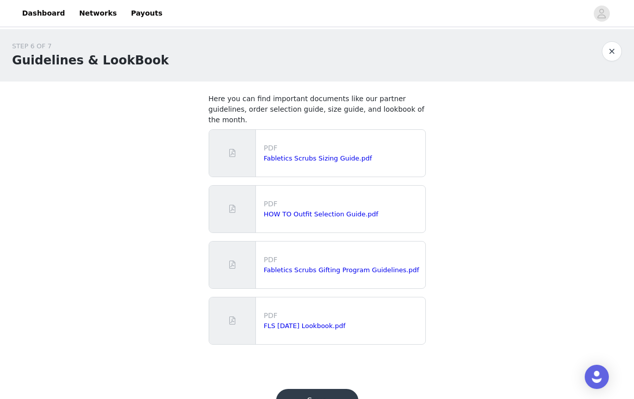
click at [322, 389] on button "Save" at bounding box center [317, 401] width 82 height 24
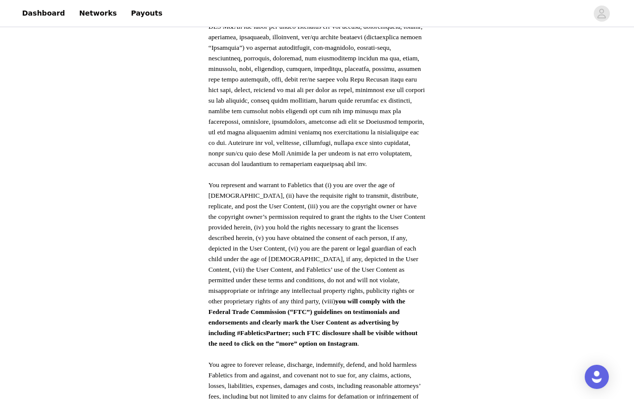
scroll to position [509, 0]
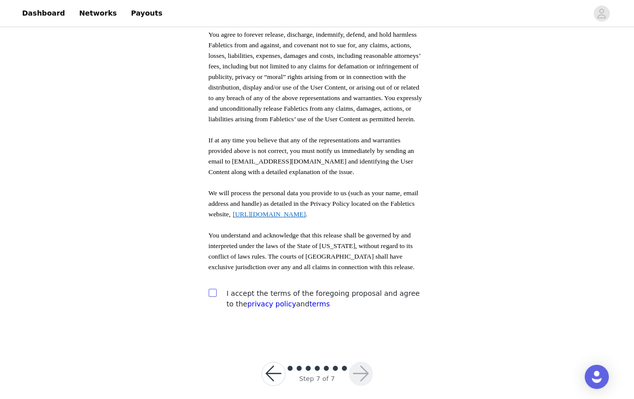
click at [211, 289] on input "checkbox" at bounding box center [212, 292] width 7 height 7
checkbox input "true"
click at [357, 362] on button "button" at bounding box center [361, 374] width 24 height 24
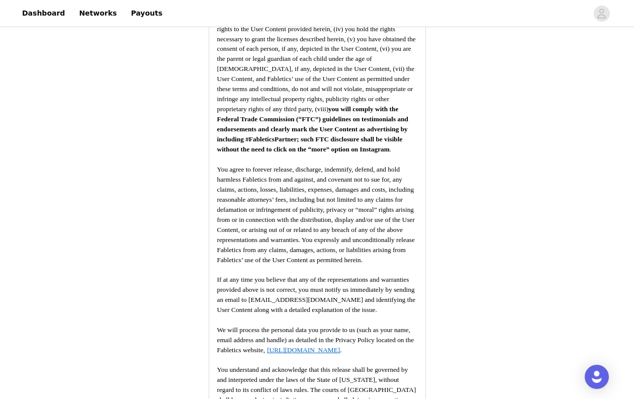
scroll to position [1222, 0]
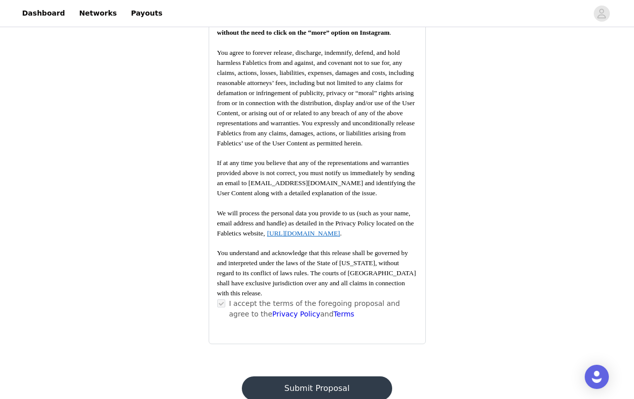
click at [336, 376] on button "Submit Proposal" at bounding box center [317, 388] width 150 height 24
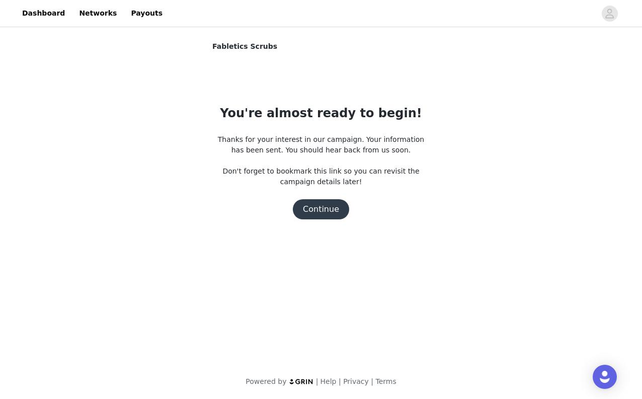
click at [332, 214] on button "Continue" at bounding box center [321, 209] width 56 height 20
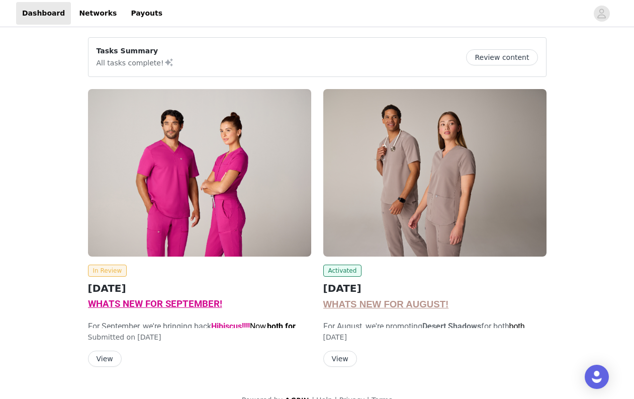
scroll to position [19, 0]
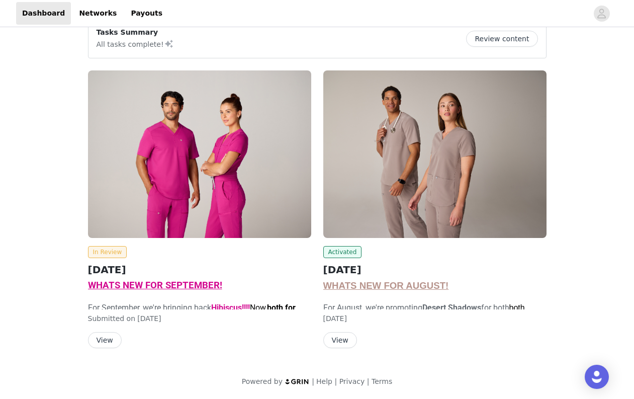
click at [346, 337] on button "View" at bounding box center [340, 340] width 34 height 16
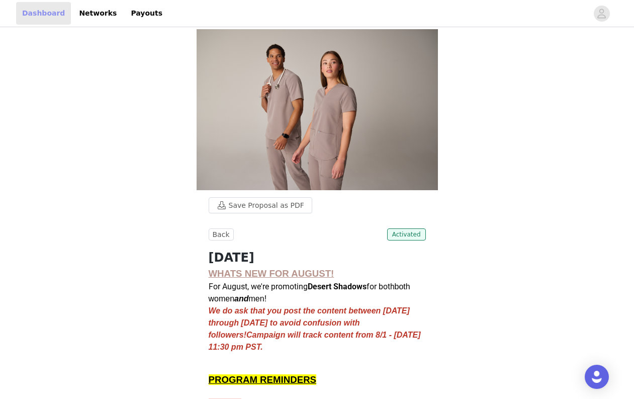
scroll to position [19, 0]
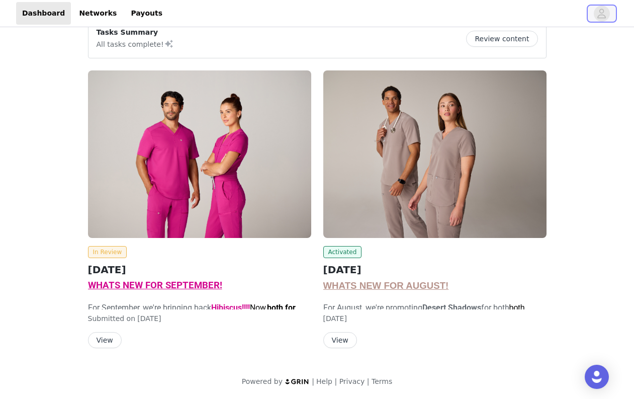
click at [603, 7] on icon "avatar" at bounding box center [602, 14] width 10 height 16
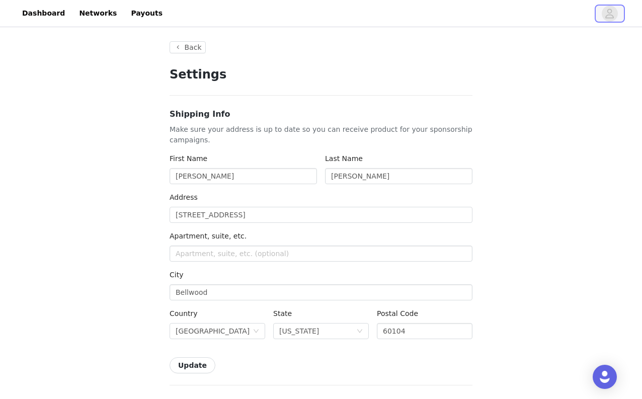
type input "+1 ([GEOGRAPHIC_DATA])"
